Goal: Book appointment/travel/reservation

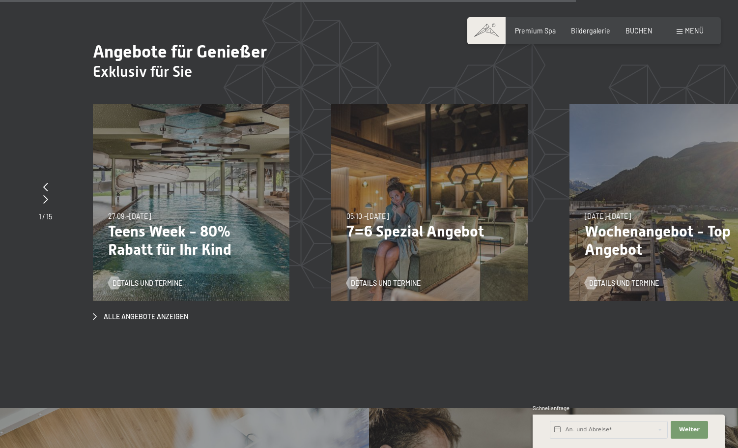
scroll to position [3970, 0]
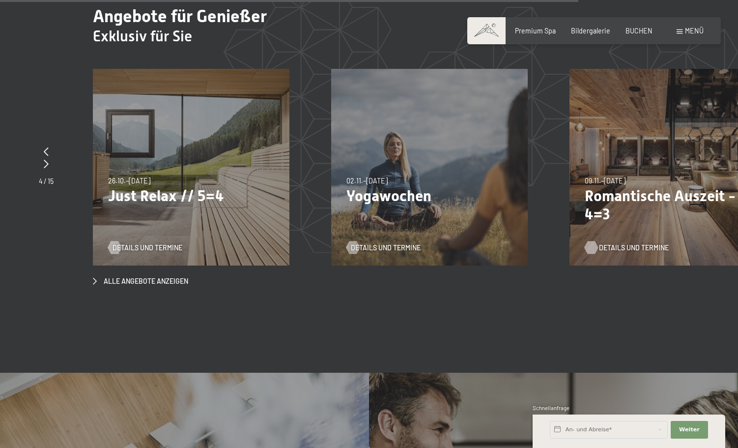
click at [638, 250] on span "Details und Termine" at bounding box center [634, 248] width 70 height 10
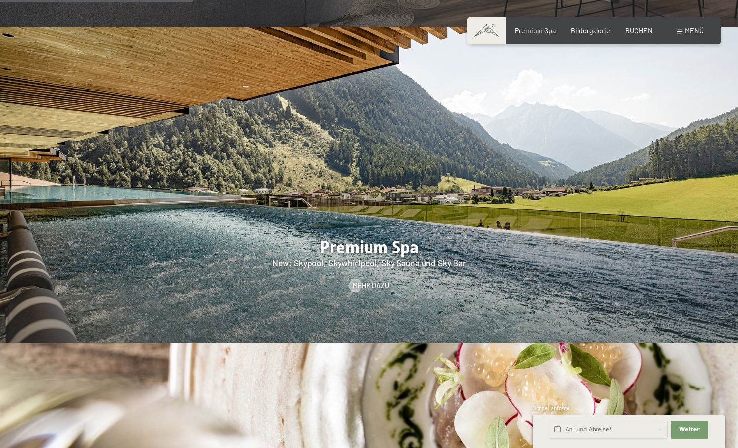
scroll to position [1333, 0]
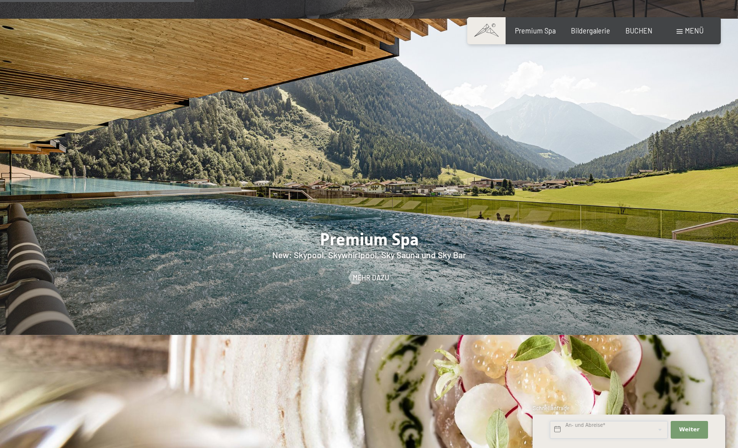
click at [550, 421] on input "text" at bounding box center [609, 430] width 118 height 18
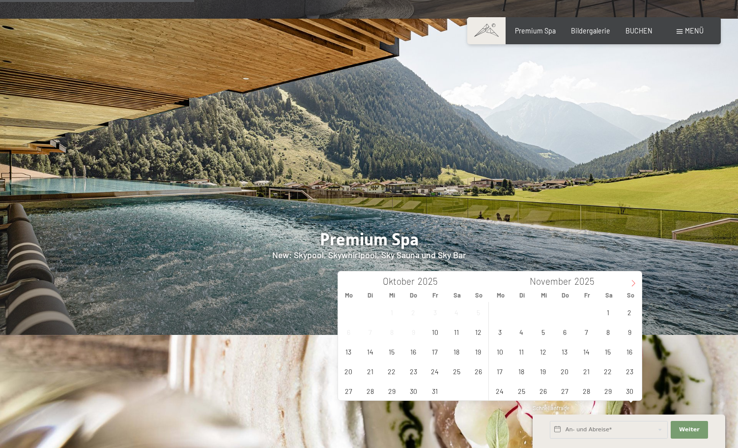
click at [633, 283] on icon at bounding box center [633, 283] width 7 height 7
click at [504, 315] on span "1" at bounding box center [499, 311] width 19 height 19
click at [544, 313] on span "3" at bounding box center [543, 311] width 19 height 19
type input "Mo. 01.12.2025 - Mi. 03.12.2025"
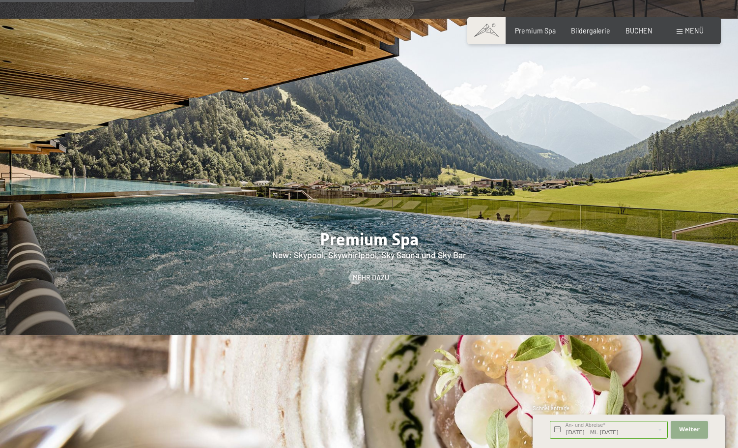
click at [679, 426] on span "Weiter" at bounding box center [689, 430] width 21 height 8
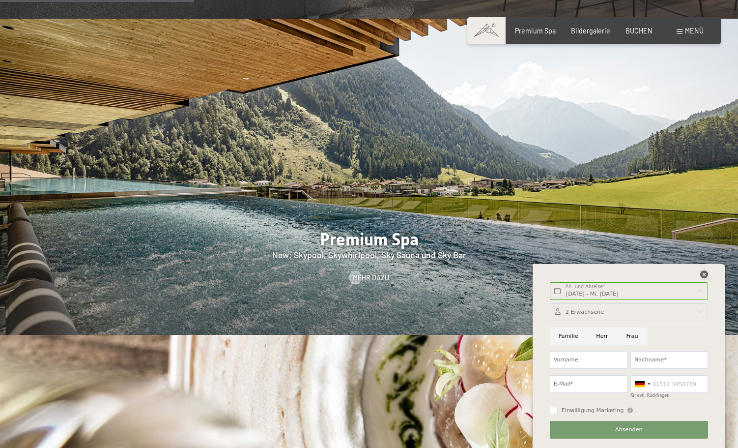
click at [700, 270] on icon at bounding box center [704, 274] width 8 height 8
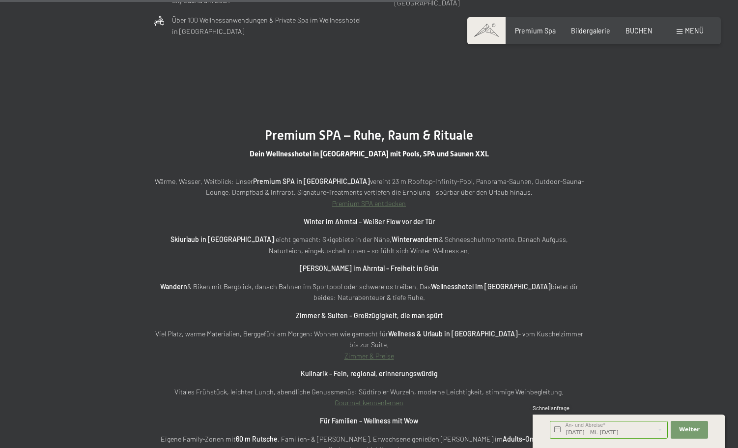
scroll to position [2961, 0]
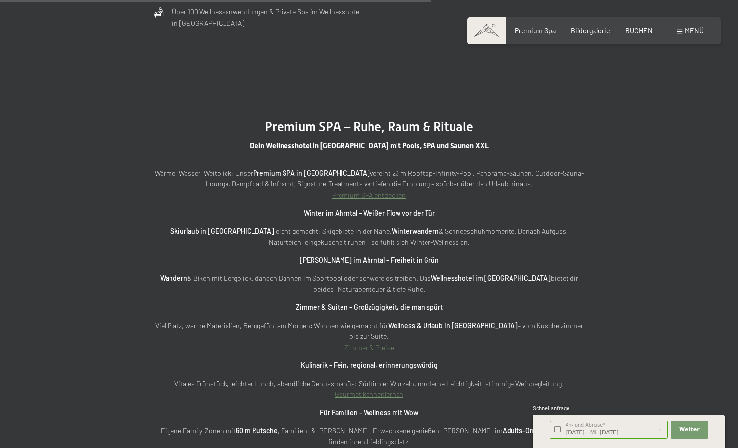
click at [372, 349] on link "Zimmer & Preise" at bounding box center [369, 347] width 50 height 8
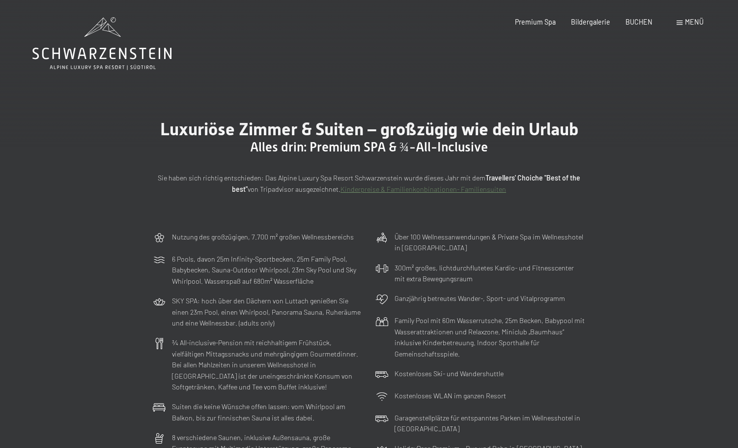
click at [171, 49] on icon at bounding box center [101, 43] width 139 height 53
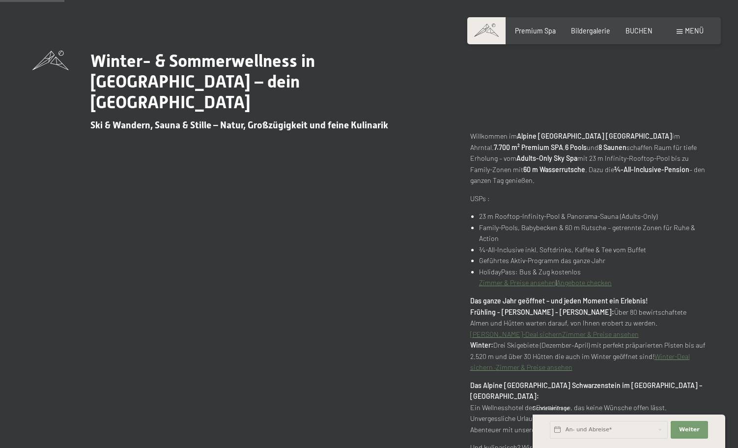
scroll to position [476, 0]
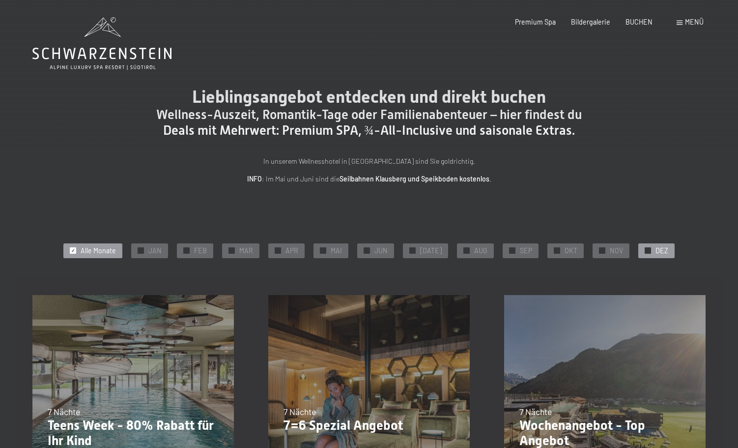
click at [656, 256] on span "DEZ" at bounding box center [662, 251] width 13 height 10
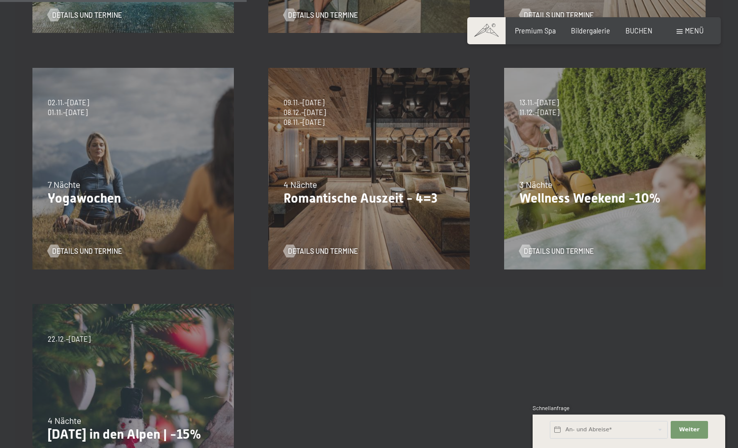
scroll to position [463, 0]
click at [341, 256] on span "Details und Termine" at bounding box center [333, 251] width 70 height 10
